Goal: Information Seeking & Learning: Learn about a topic

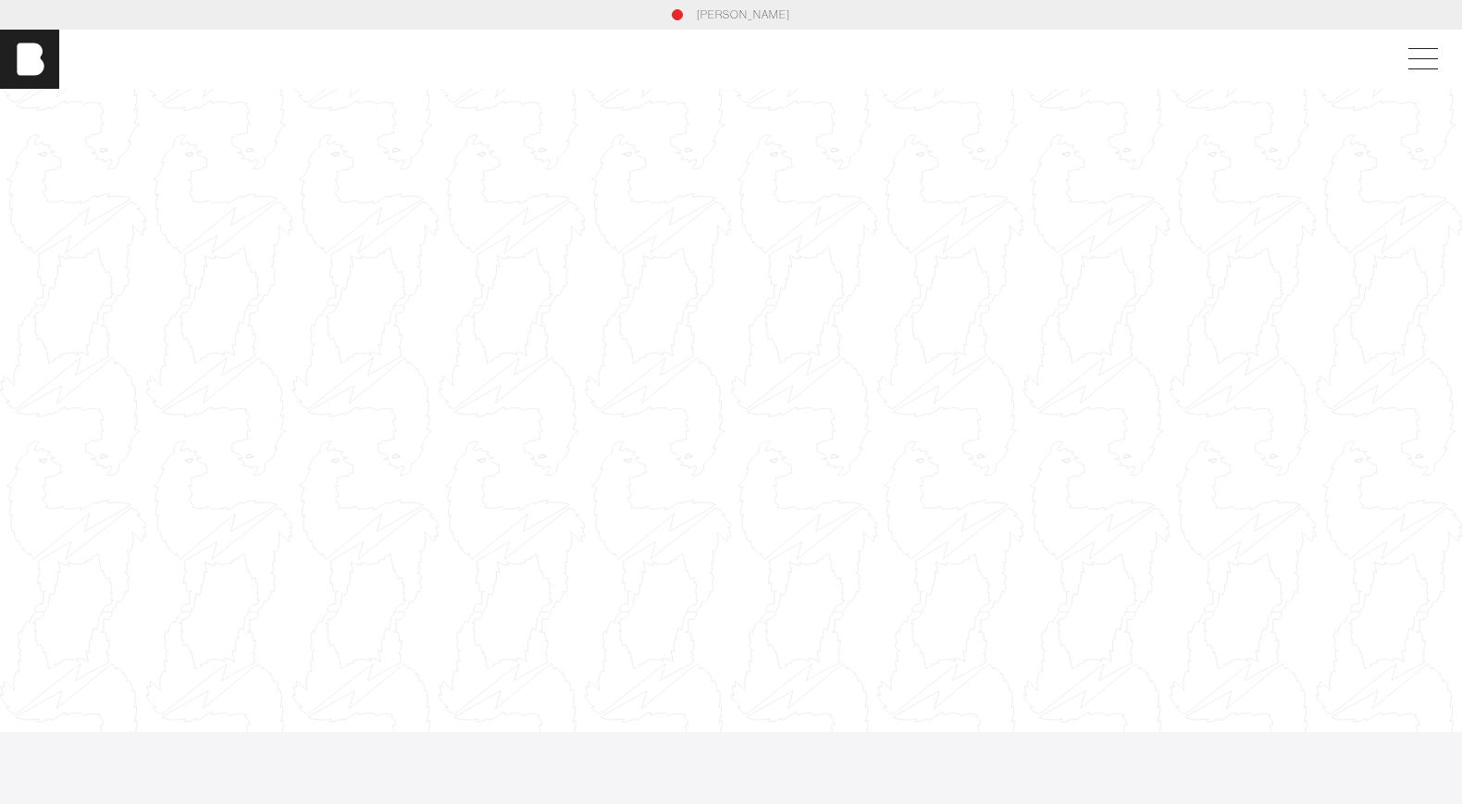
click at [1013, 402] on div at bounding box center [731, 410] width 1462 height 823
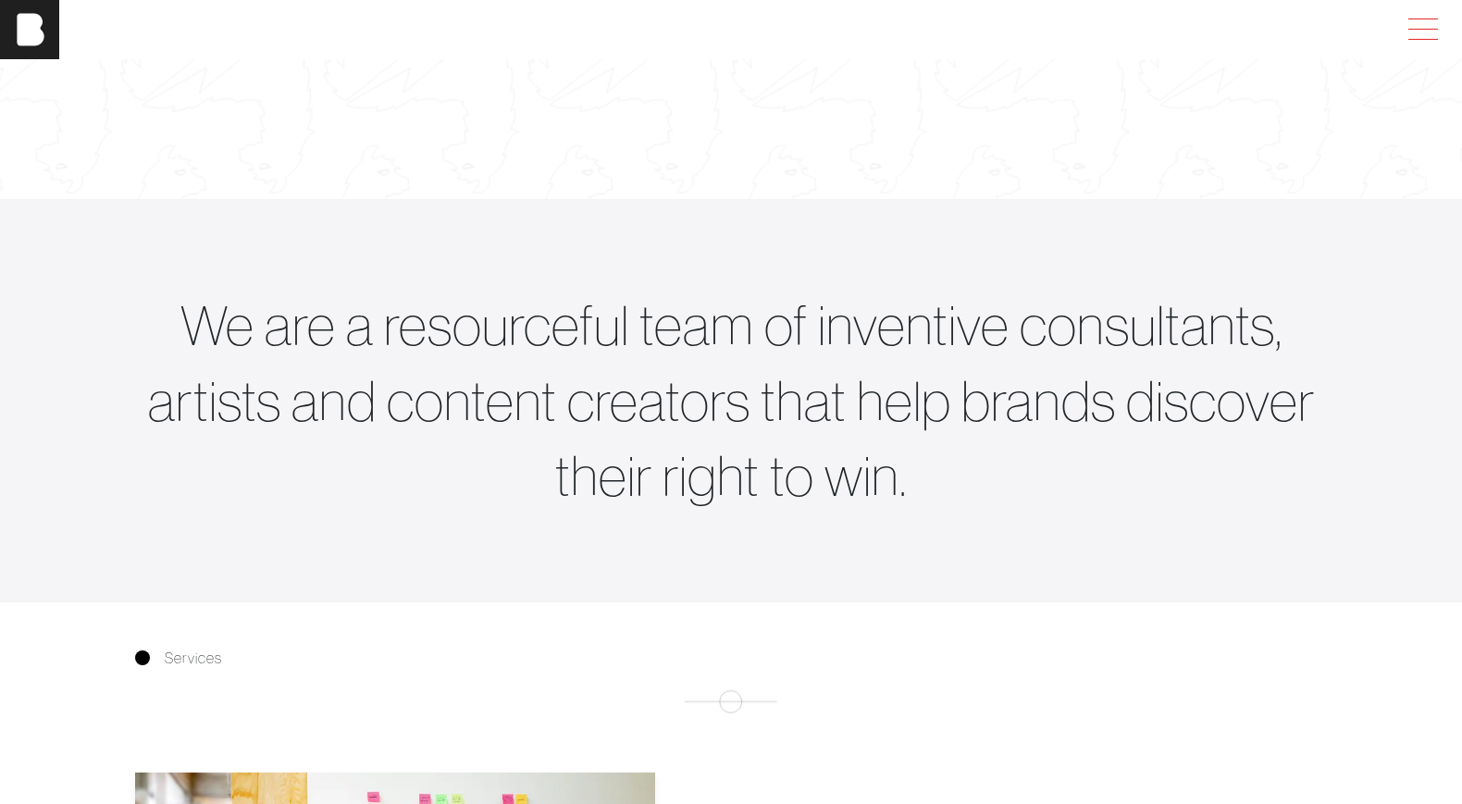
scroll to position [524, 0]
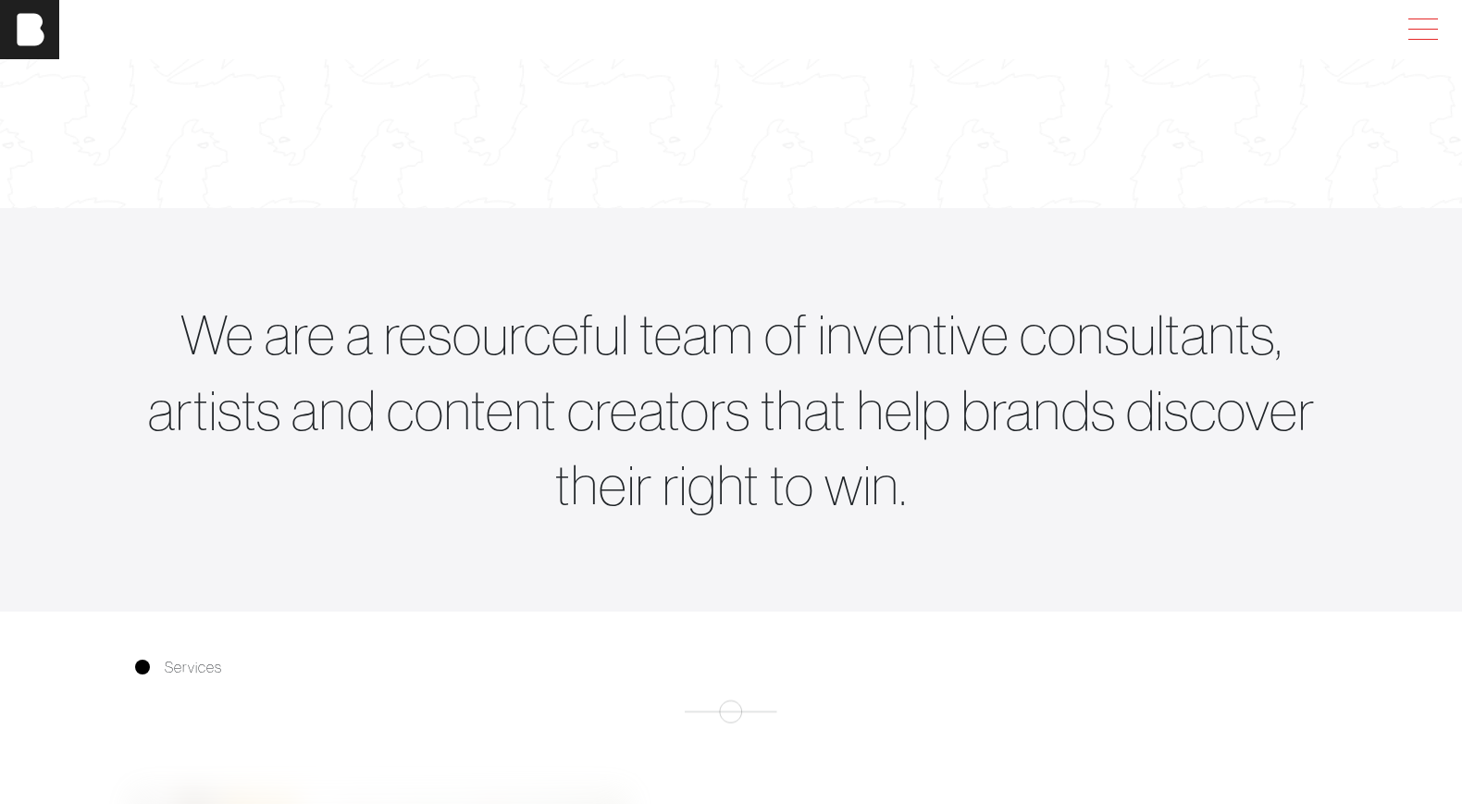
click at [1428, 43] on span at bounding box center [1419, 29] width 43 height 33
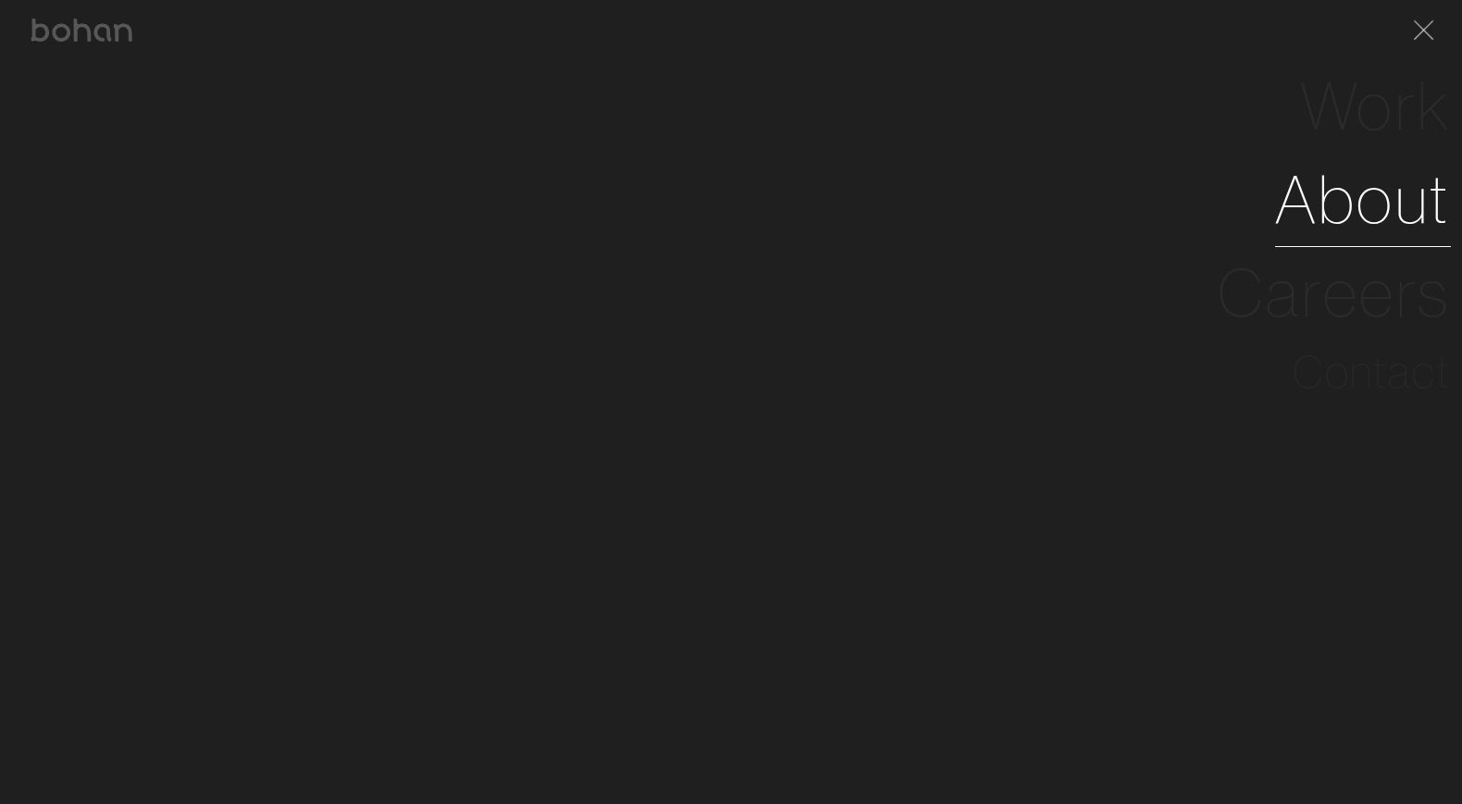
click at [1346, 180] on link "About" at bounding box center [1363, 199] width 176 height 93
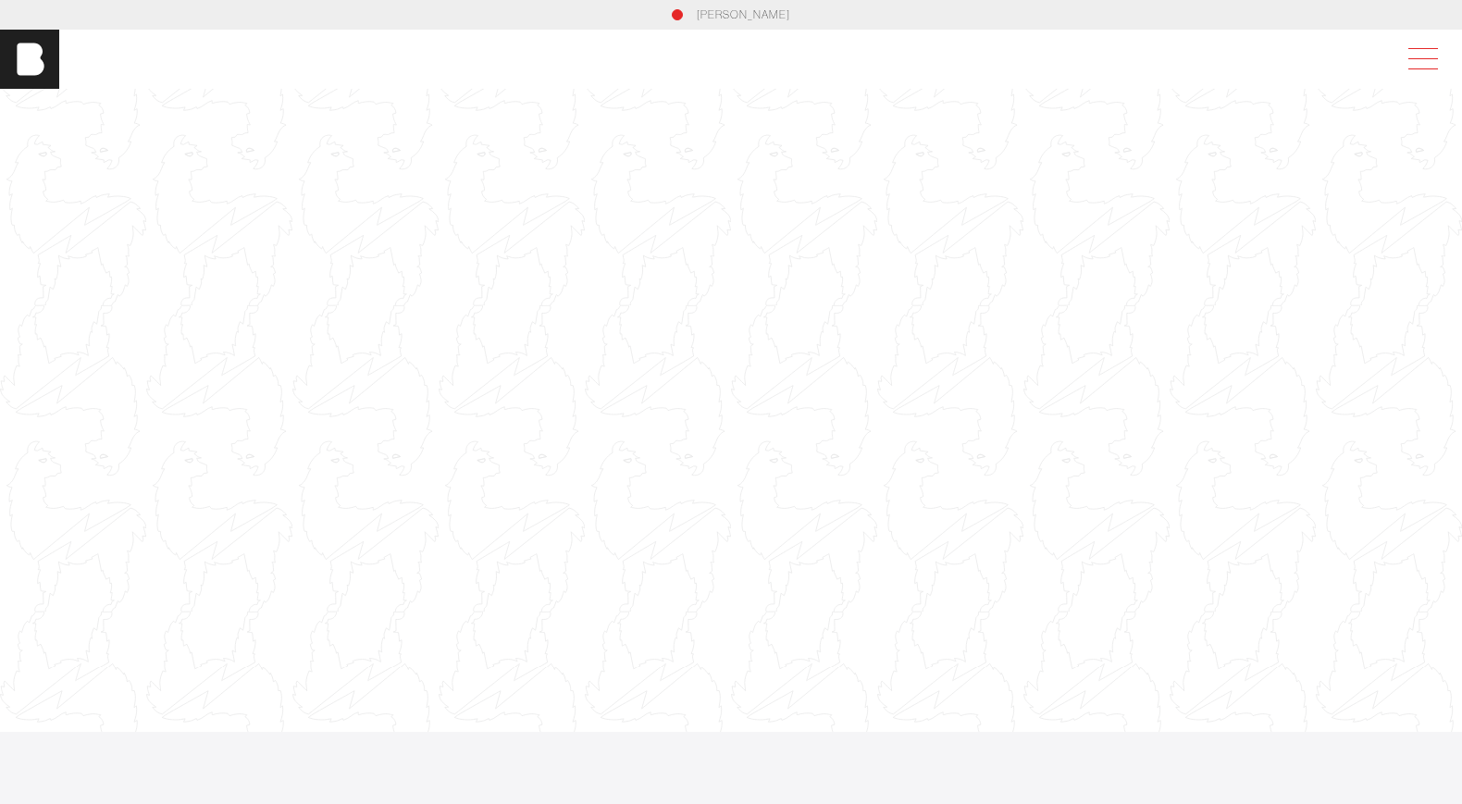
click at [1422, 60] on span at bounding box center [1419, 59] width 43 height 33
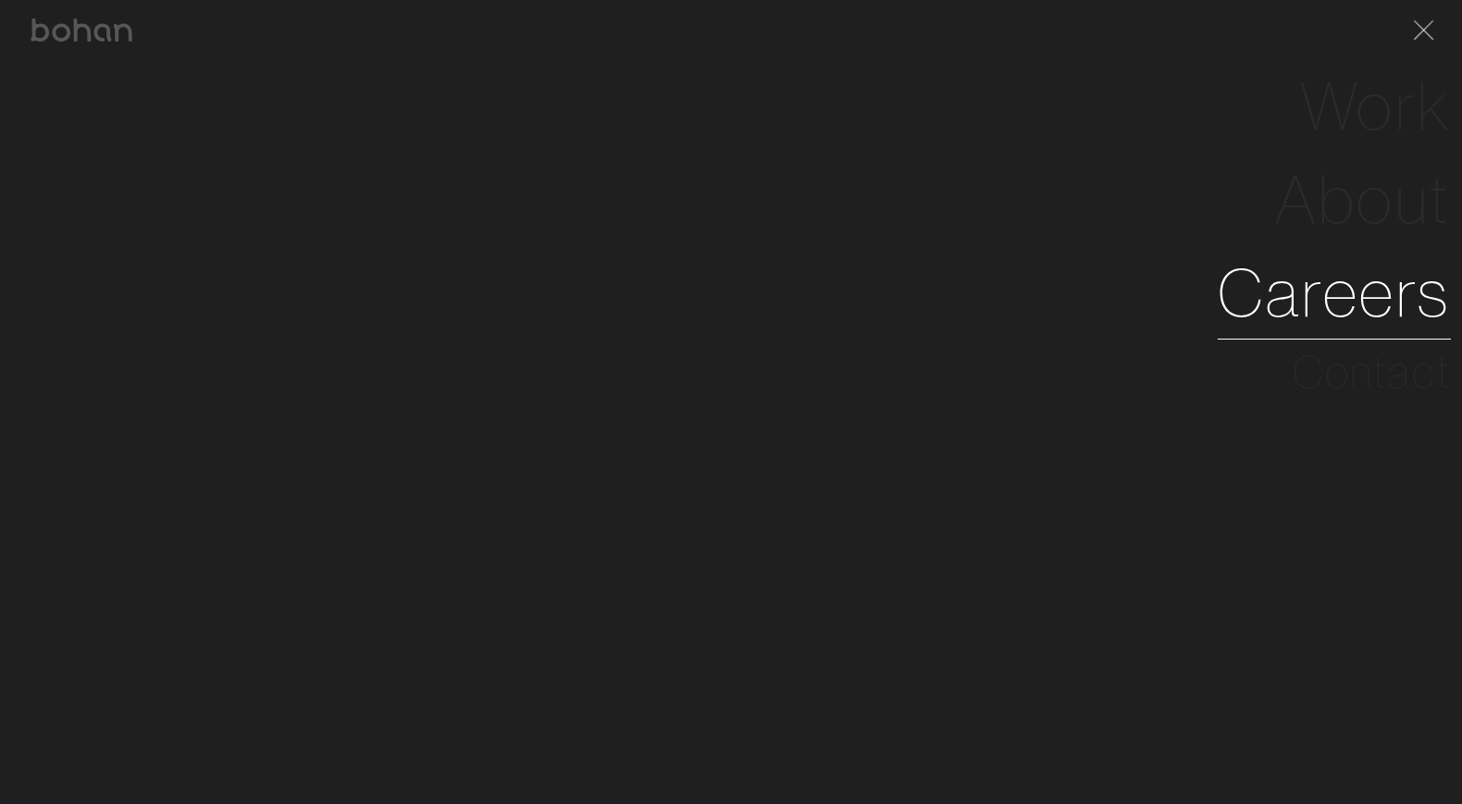
click at [1332, 272] on link "Careers" at bounding box center [1334, 292] width 233 height 93
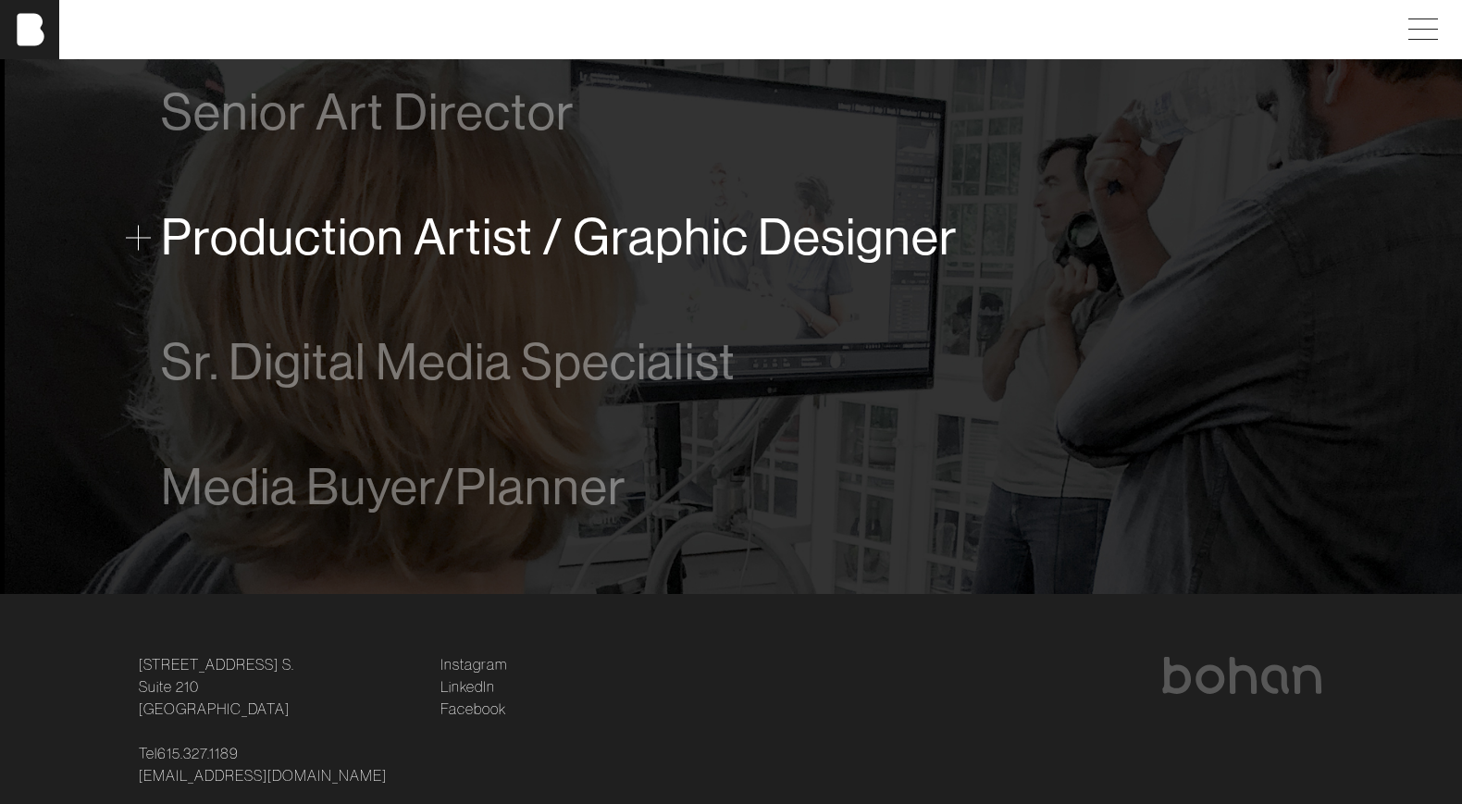
click at [780, 238] on span "Production Artist / Graphic Designer" at bounding box center [559, 237] width 797 height 56
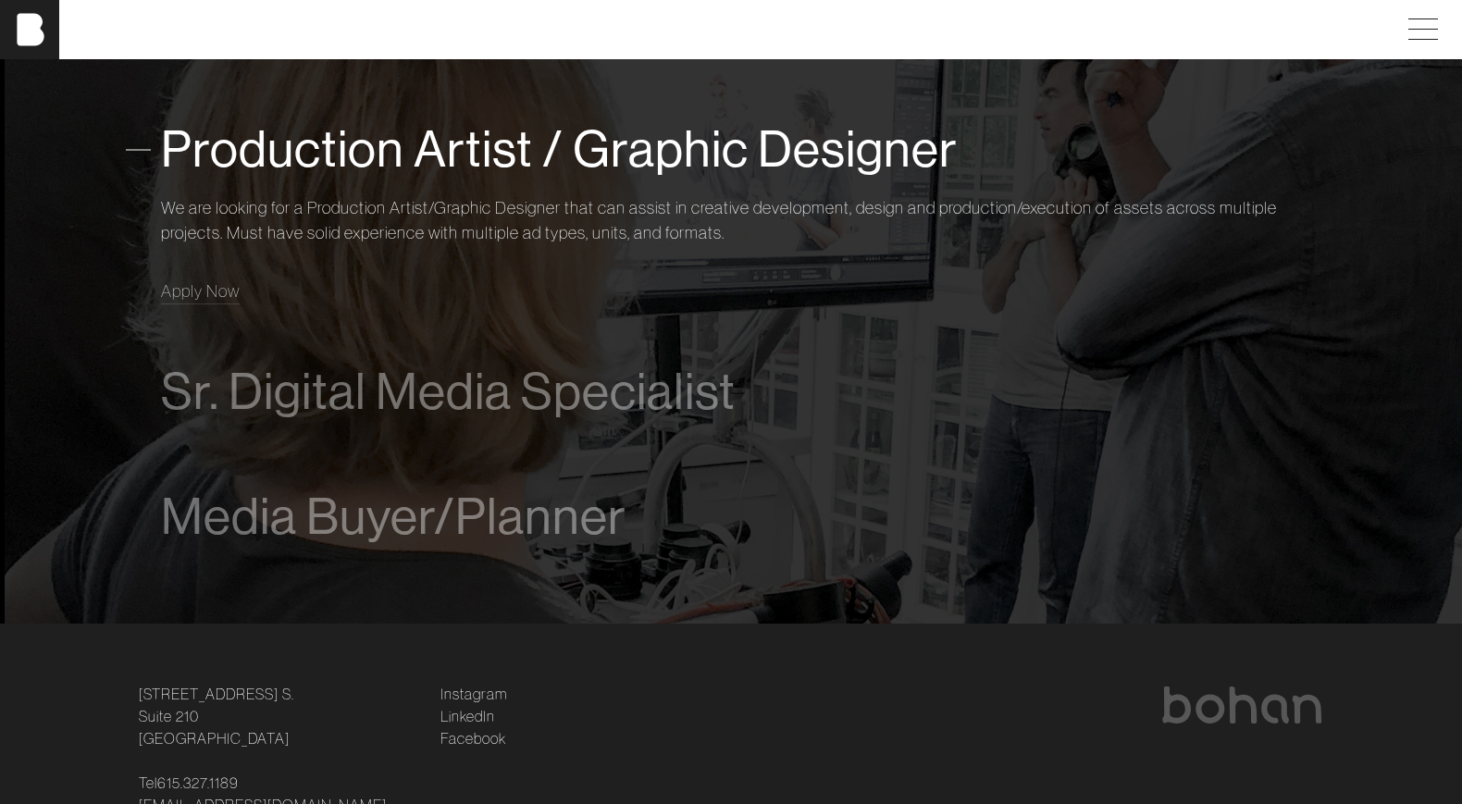
scroll to position [1356, 0]
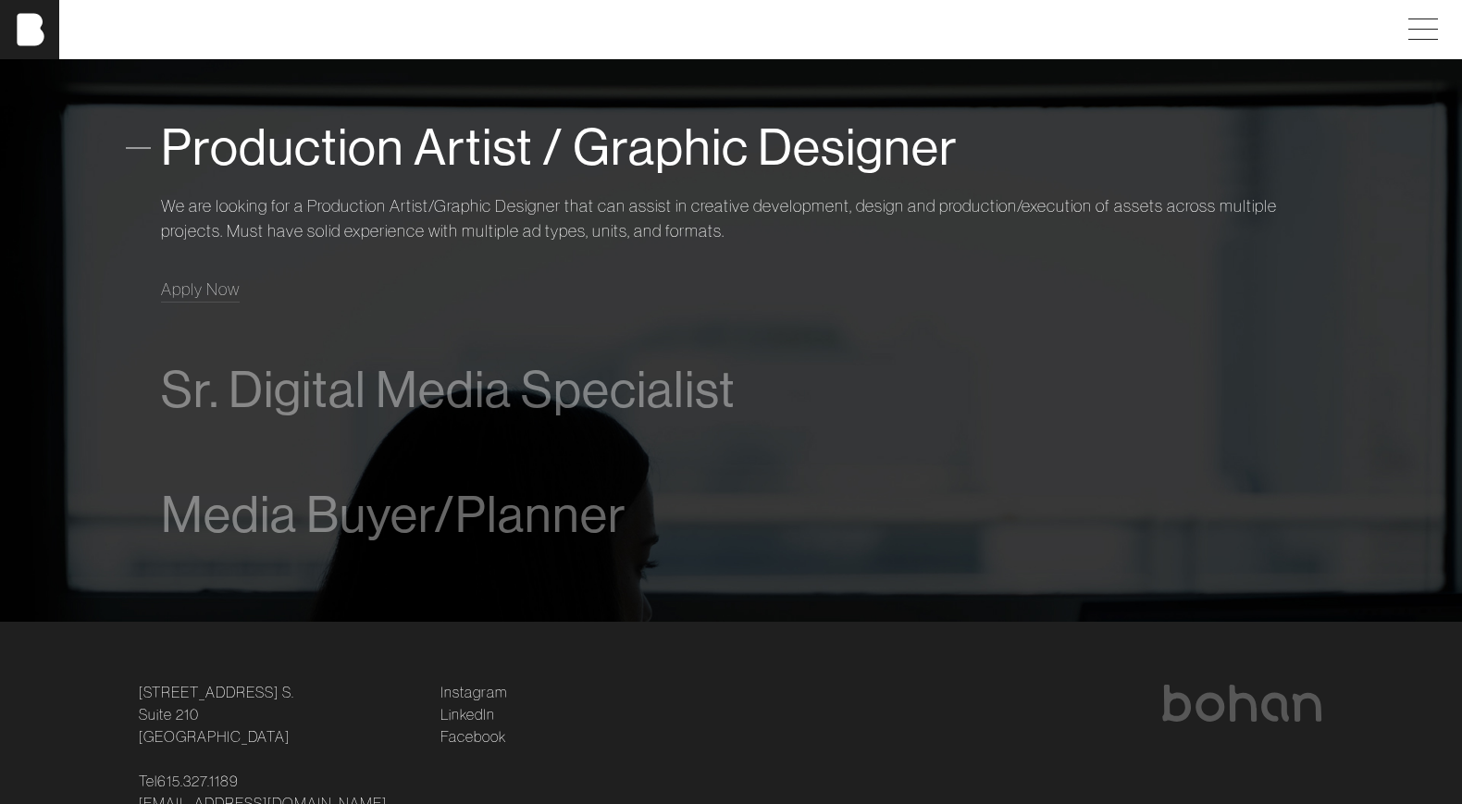
click at [399, 294] on div "Apply Now" at bounding box center [731, 290] width 1140 height 26
click at [231, 299] on link "Apply Now" at bounding box center [200, 289] width 79 height 25
click at [1111, 104] on div "Production Artist / Graphic Designer We are looking for a Production Artist/Gra…" at bounding box center [731, 206] width 1140 height 242
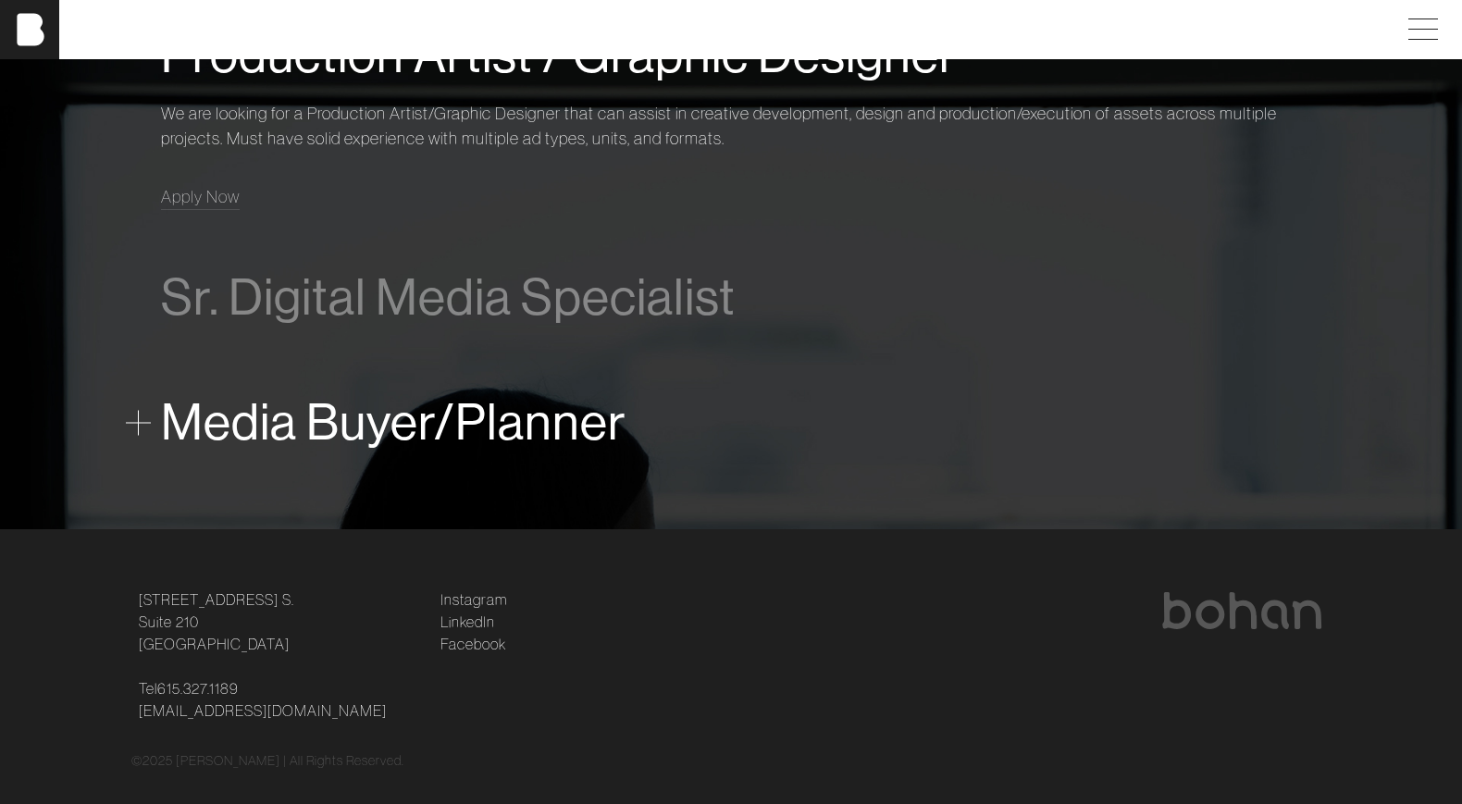
scroll to position [1447, 0]
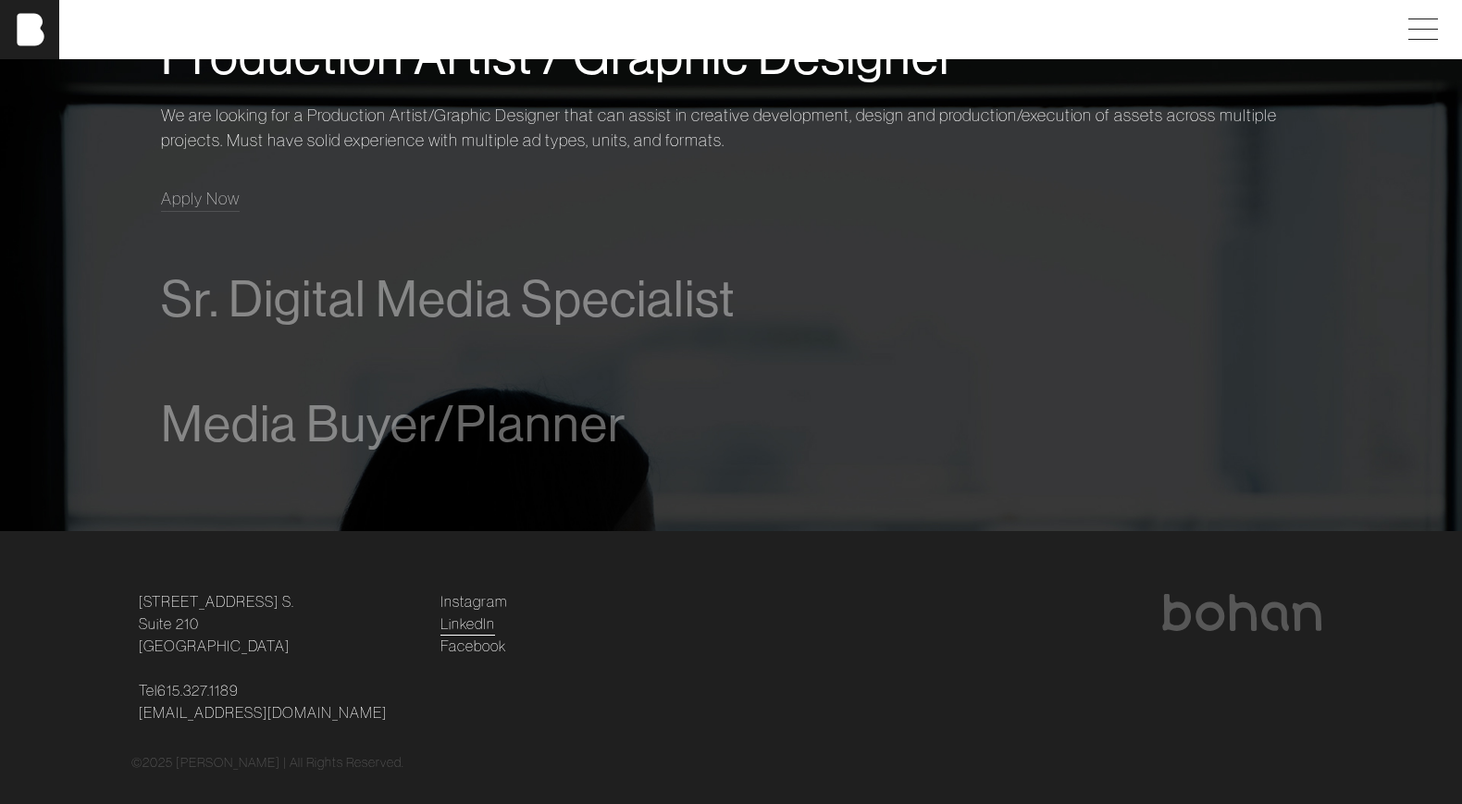
click at [454, 625] on link "LinkedIn" at bounding box center [468, 624] width 55 height 22
